Goal: Check status: Check status

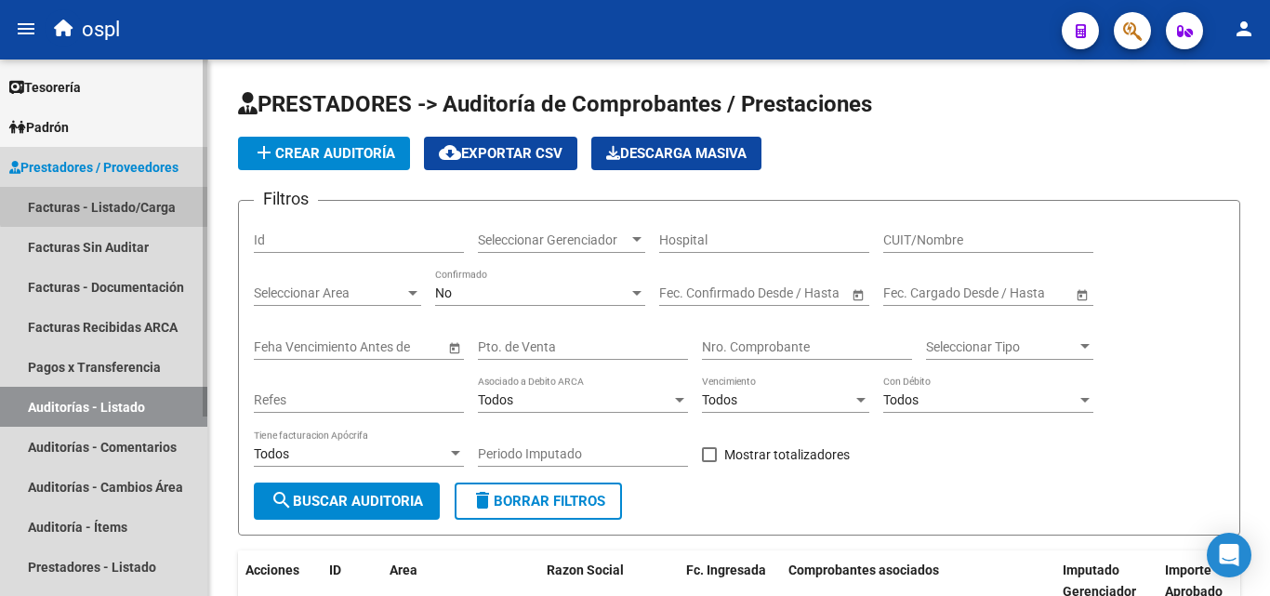
click at [120, 192] on link "Facturas - Listado/Carga" at bounding box center [103, 207] width 207 height 40
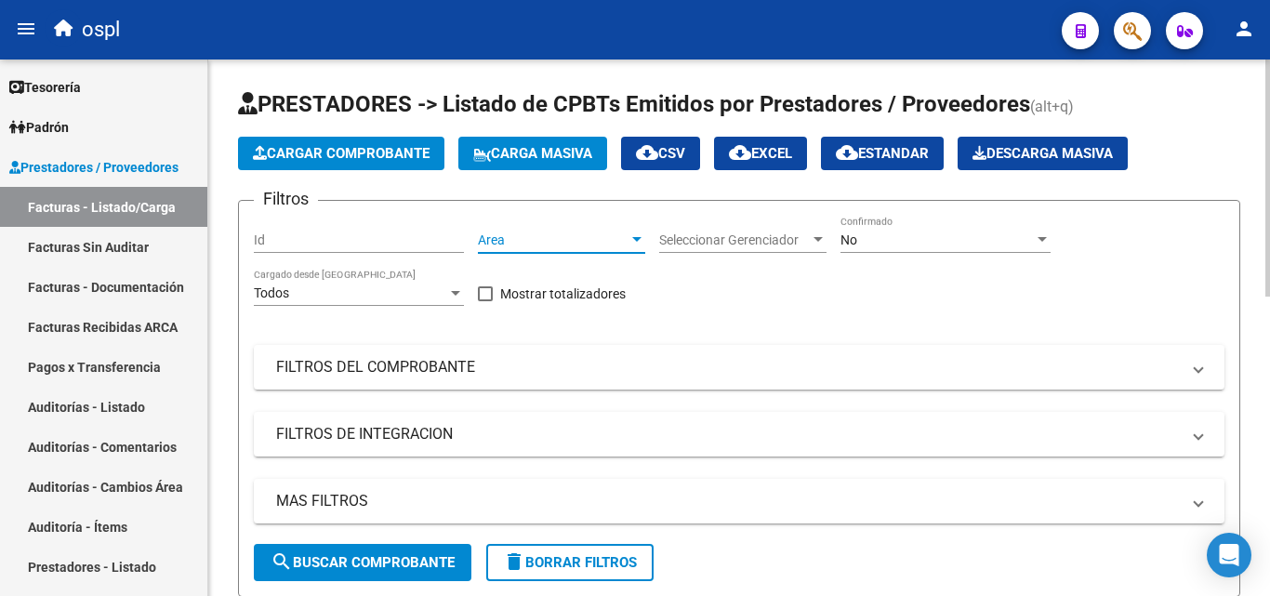
click at [639, 238] on div at bounding box center [636, 239] width 9 height 5
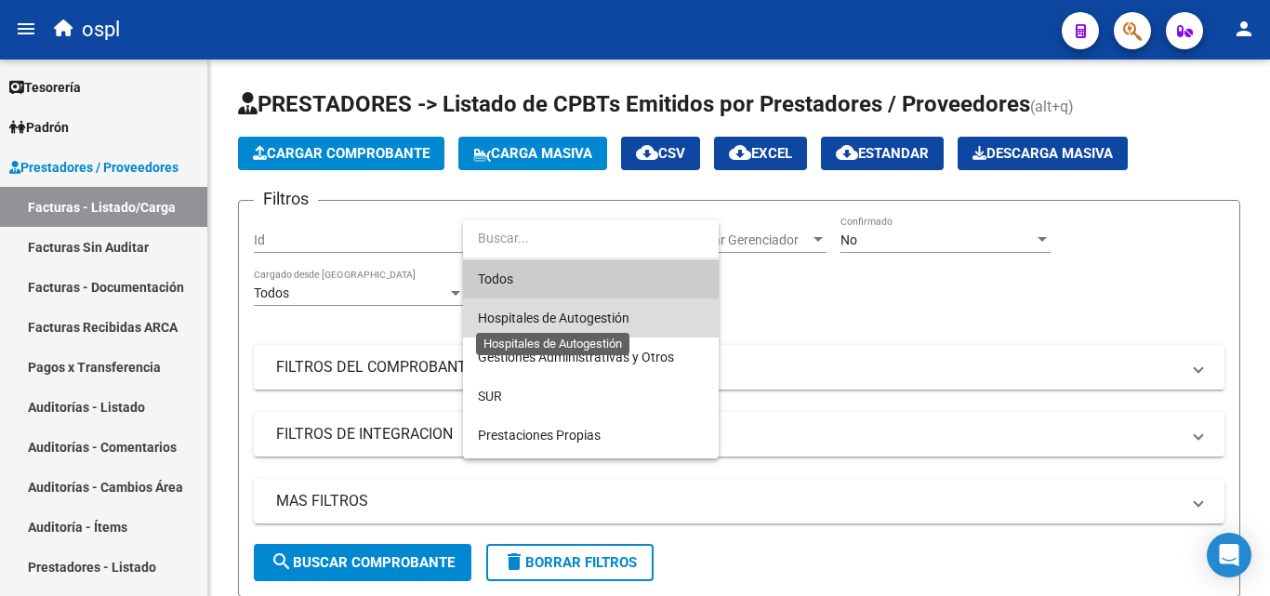
click at [578, 311] on span "Hospitales de Autogestión" at bounding box center [554, 318] width 152 height 15
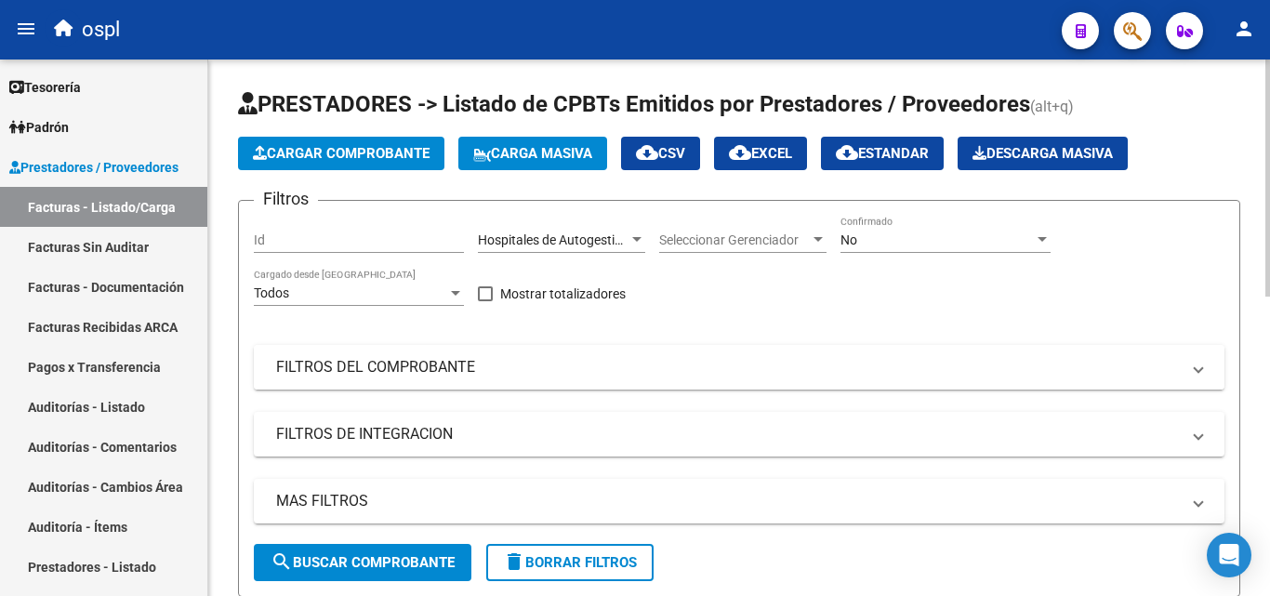
click at [472, 364] on mat-panel-title "FILTROS DEL COMPROBANTE" at bounding box center [728, 367] width 904 height 20
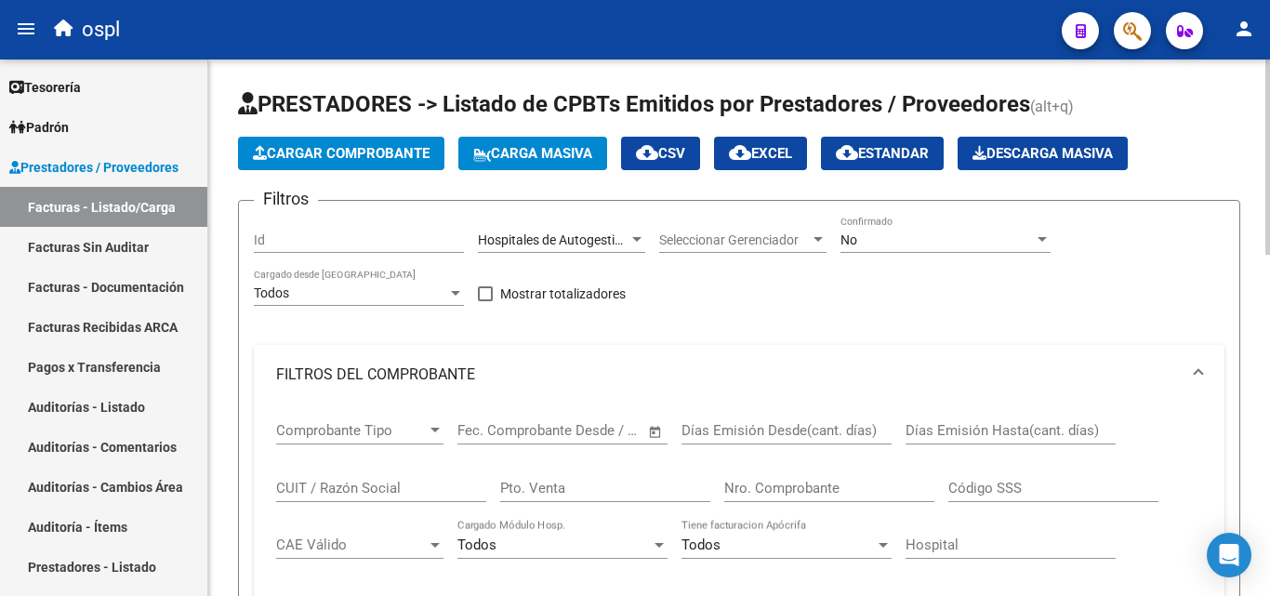
click at [657, 421] on span "Open calendar" at bounding box center [655, 431] width 45 height 45
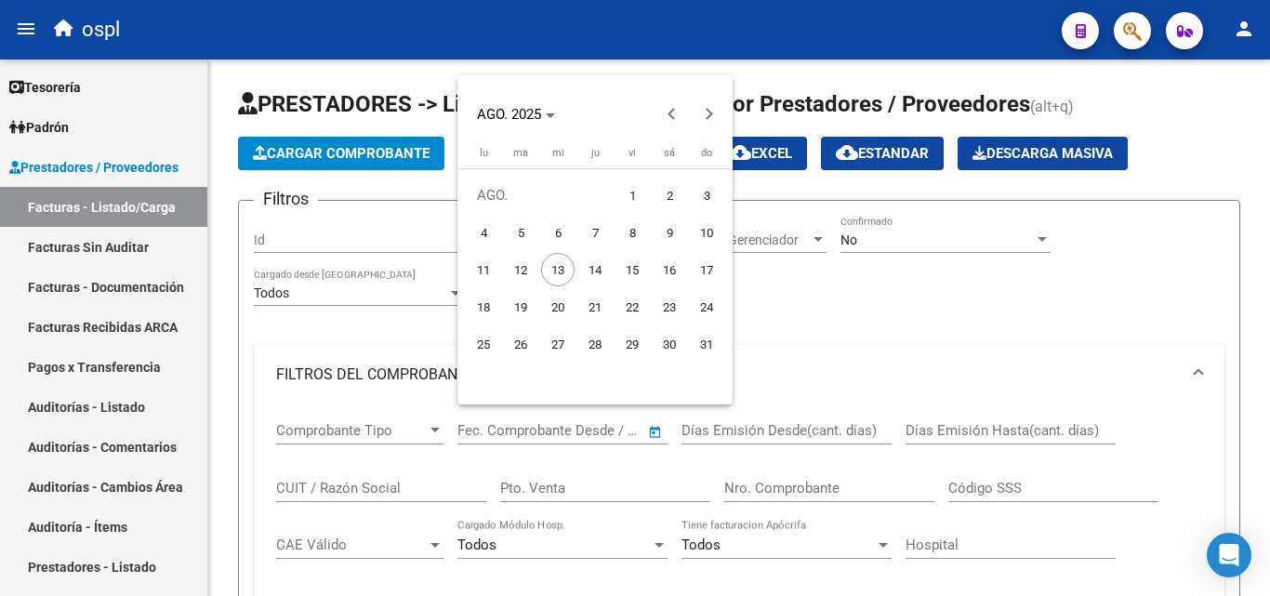
click at [625, 191] on span "1" at bounding box center [632, 195] width 33 height 33
type input "[DATE]"
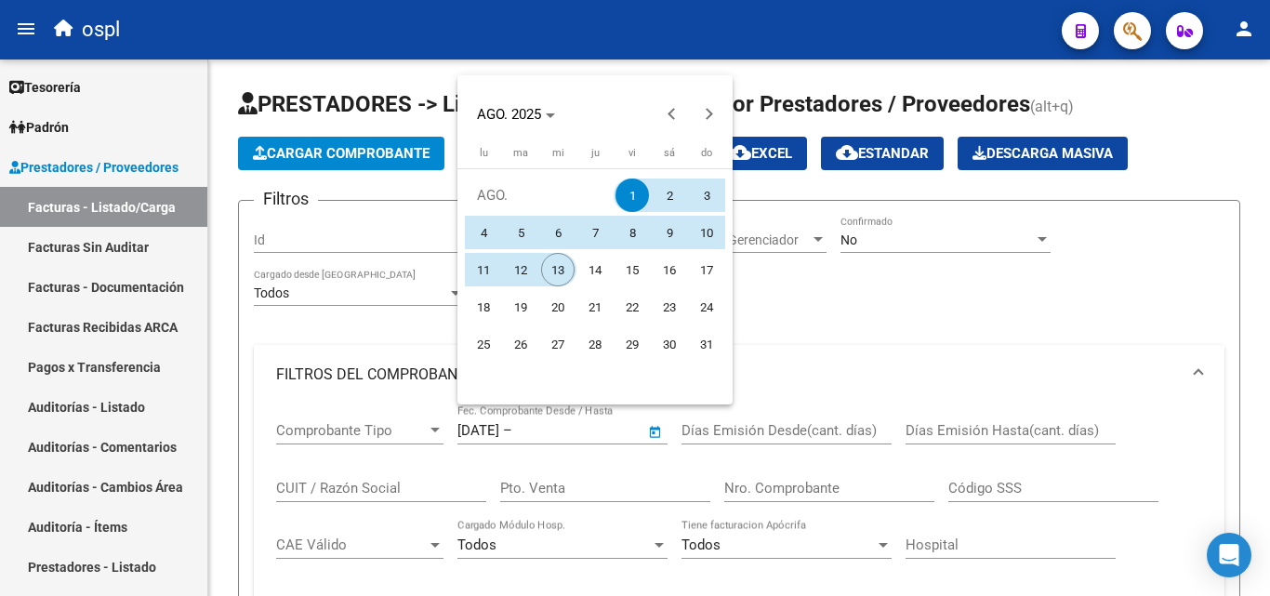
click at [552, 258] on span "13" at bounding box center [557, 269] width 33 height 33
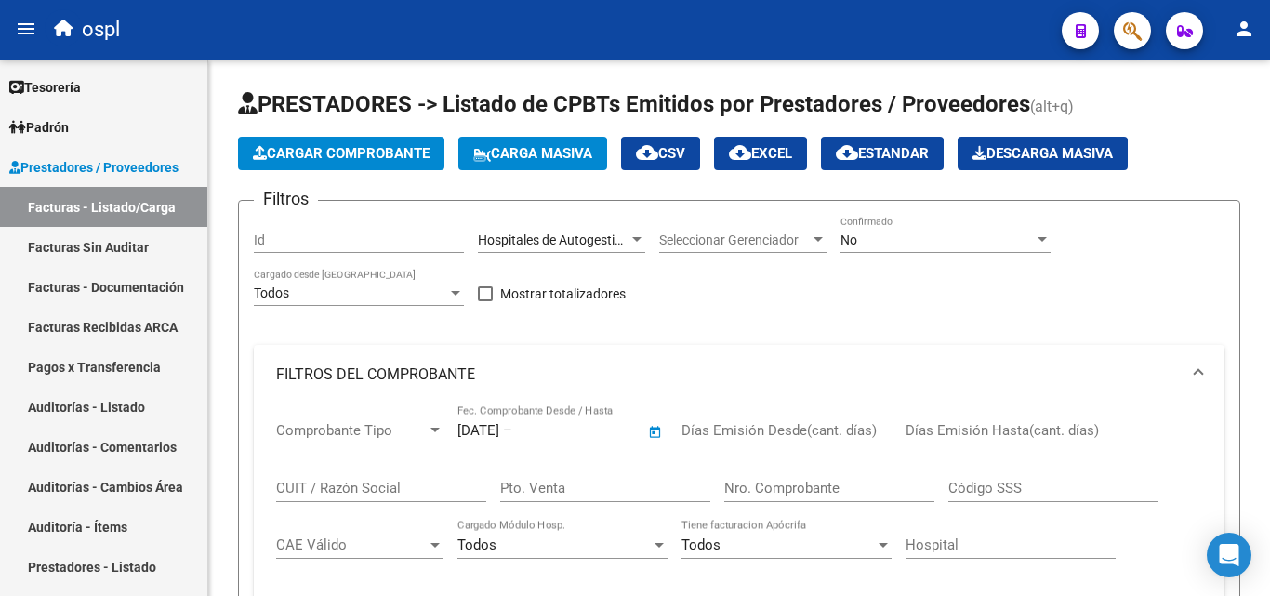
type input "[DATE]"
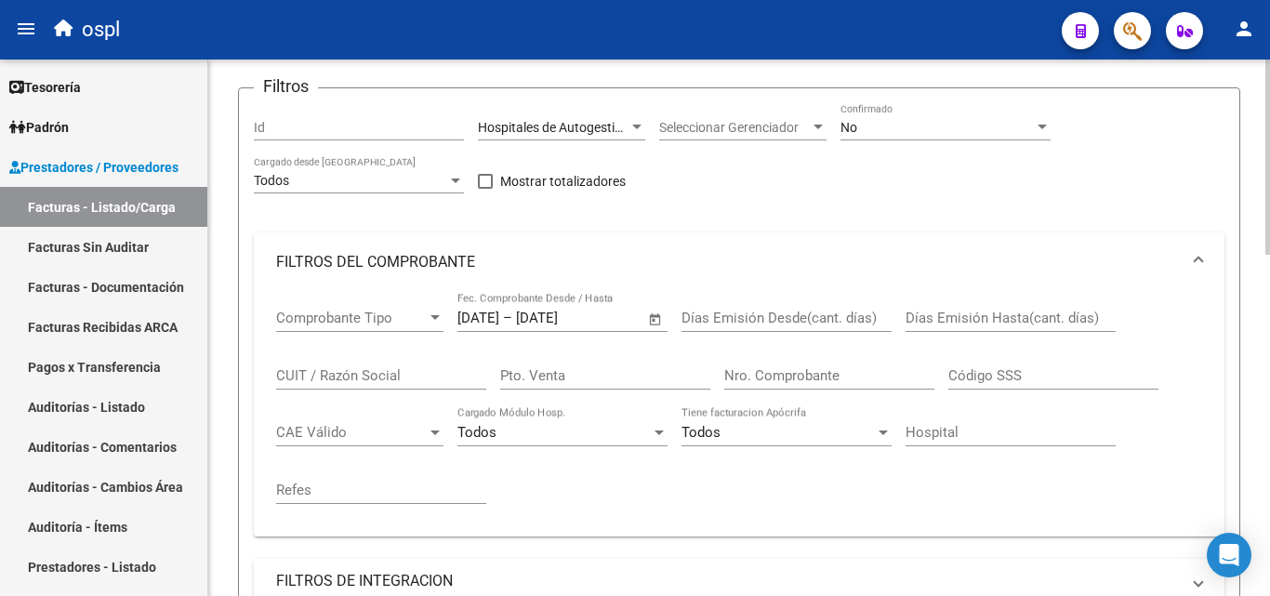
scroll to position [372, 0]
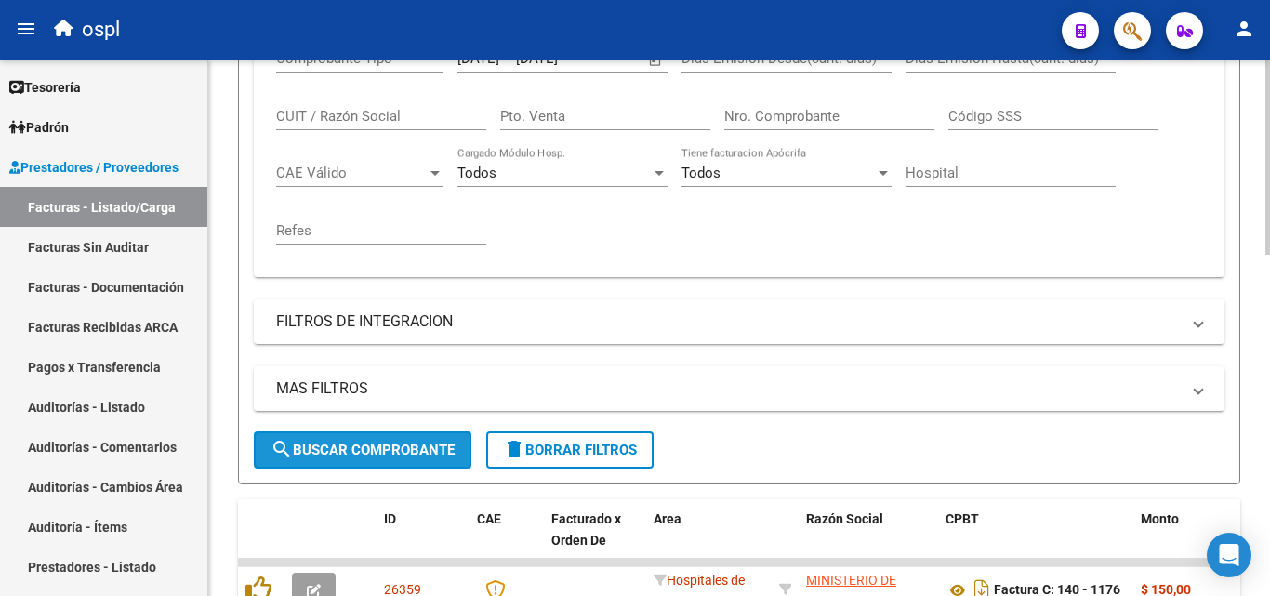
click at [424, 459] on button "search Buscar Comprobante" at bounding box center [363, 450] width 218 height 37
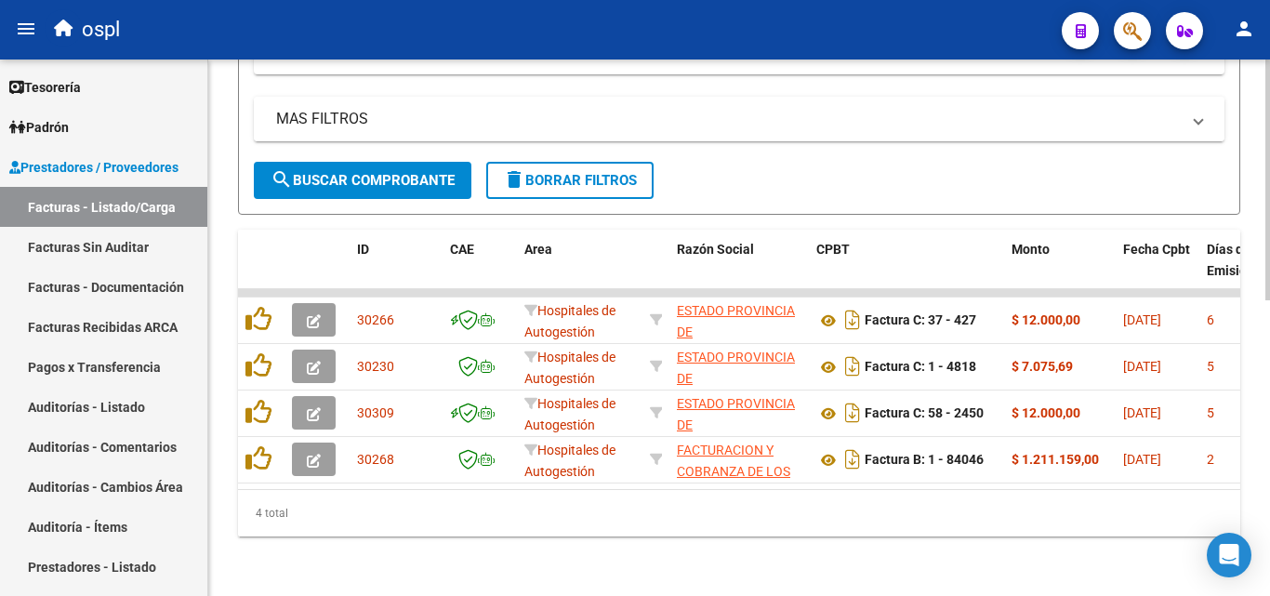
scroll to position [651, 0]
